Goal: Transaction & Acquisition: Purchase product/service

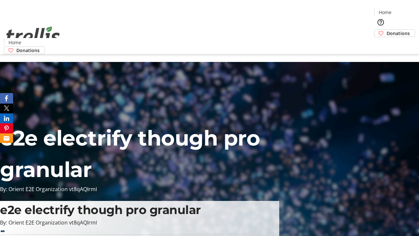
click at [386, 30] on span "Donations" at bounding box center [397, 33] width 23 height 7
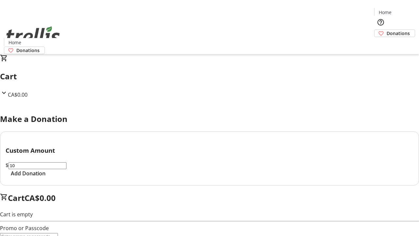
click at [45, 177] on span "Add Donation" at bounding box center [28, 173] width 35 height 8
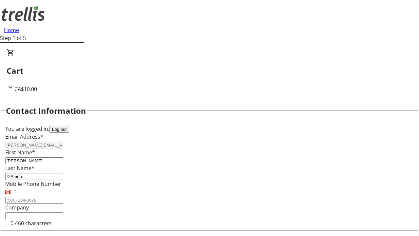
scroll to position [88, 0]
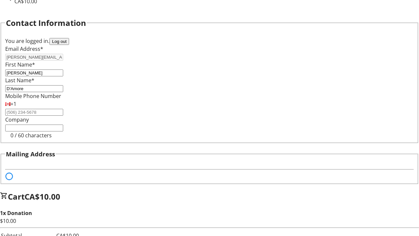
select select "BC"
select select "CA"
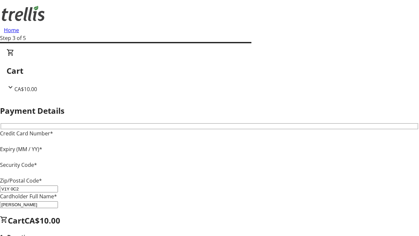
type input "V1Y 0C2"
